Goal: Transaction & Acquisition: Book appointment/travel/reservation

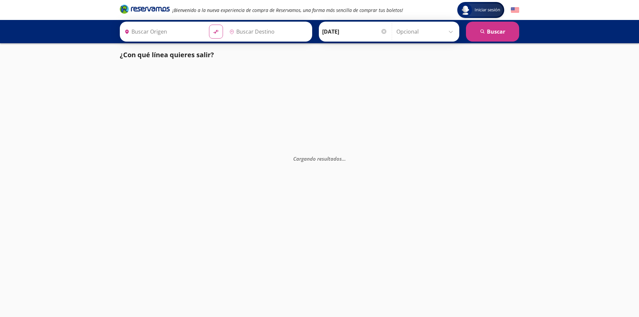
type input "[GEOGRAPHIC_DATA], [GEOGRAPHIC_DATA]"
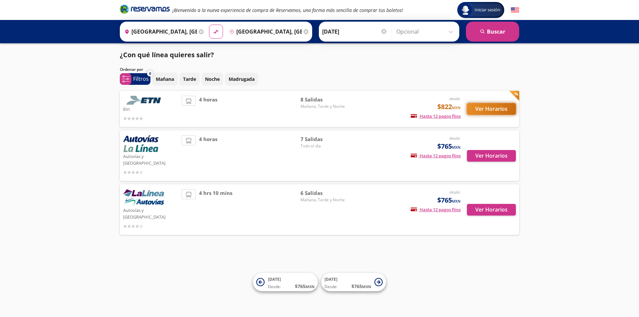
click at [500, 111] on button "Ver Horarios" at bounding box center [491, 109] width 49 height 12
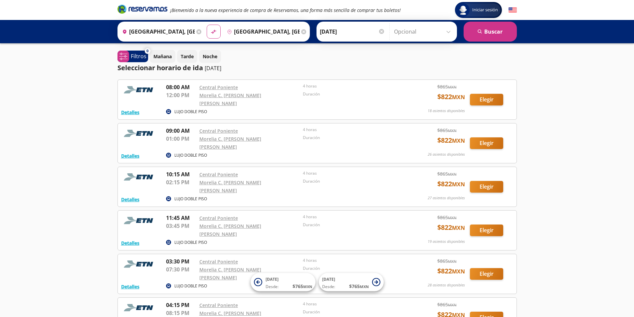
scroll to position [133, 0]
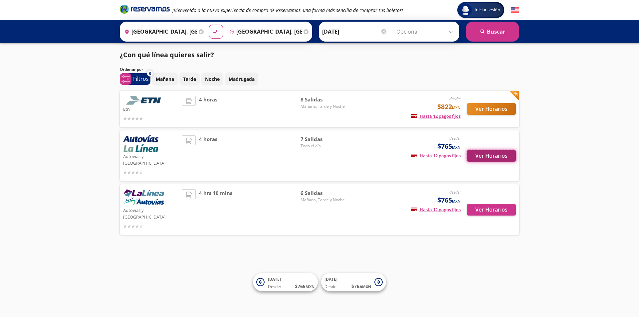
click at [487, 154] on button "Ver Horarios" at bounding box center [491, 156] width 49 height 12
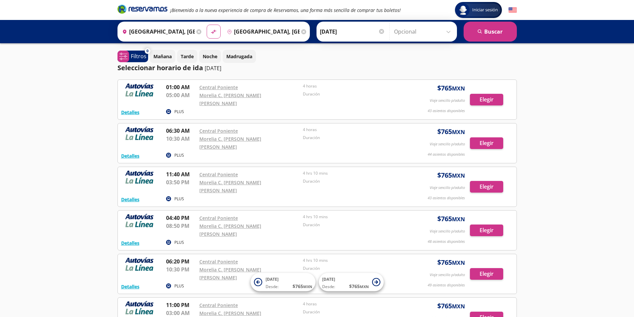
scroll to position [75, 0]
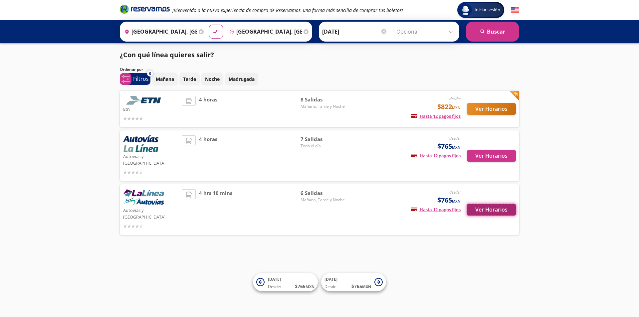
click at [500, 204] on button "Ver Horarios" at bounding box center [491, 210] width 49 height 12
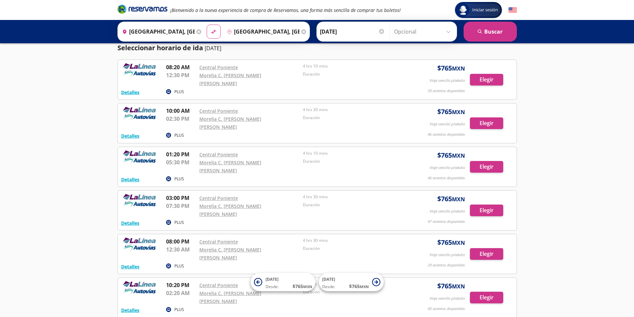
scroll to position [38, 0]
